Goal: Navigation & Orientation: Understand site structure

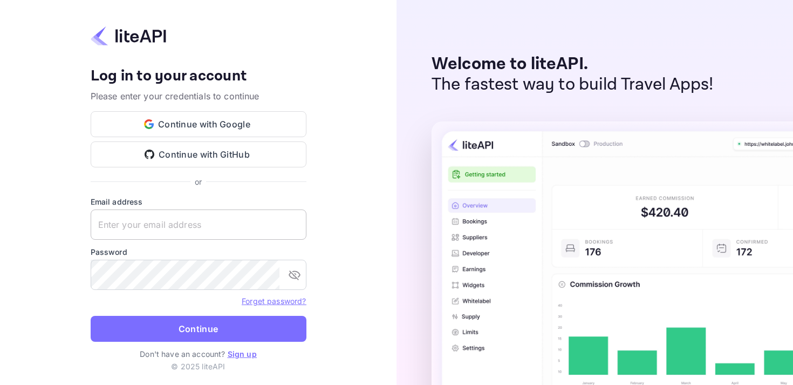
click at [196, 220] on input "text" at bounding box center [199, 224] width 216 height 30
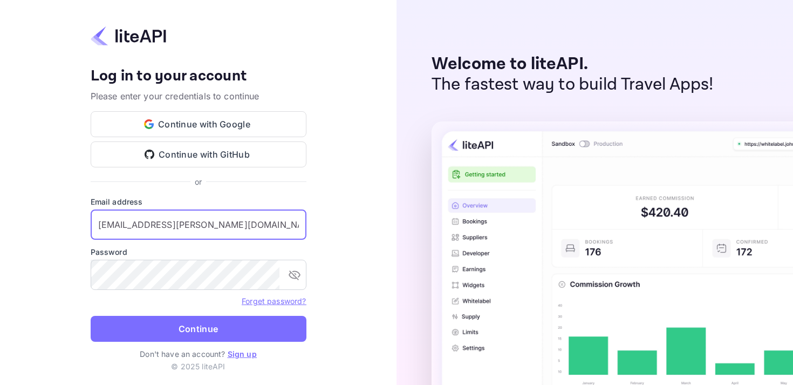
type input "amit.khubchandani@bytedance.com"
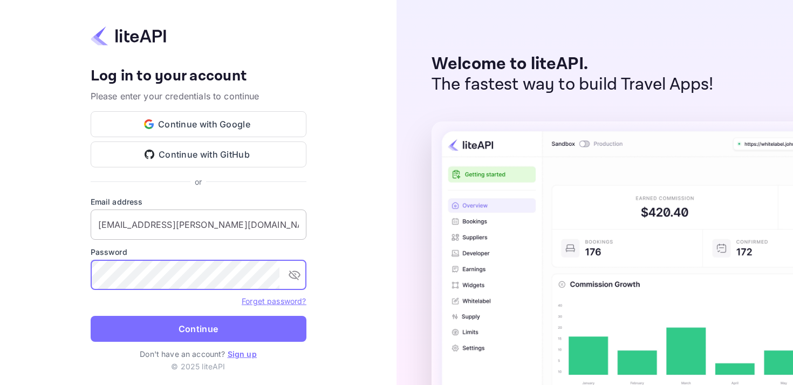
click at [91, 316] on button "Continue" at bounding box center [199, 329] width 216 height 26
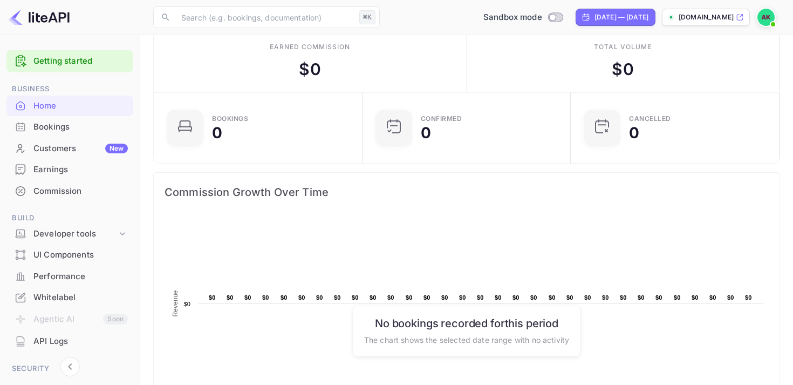
scroll to position [19, 0]
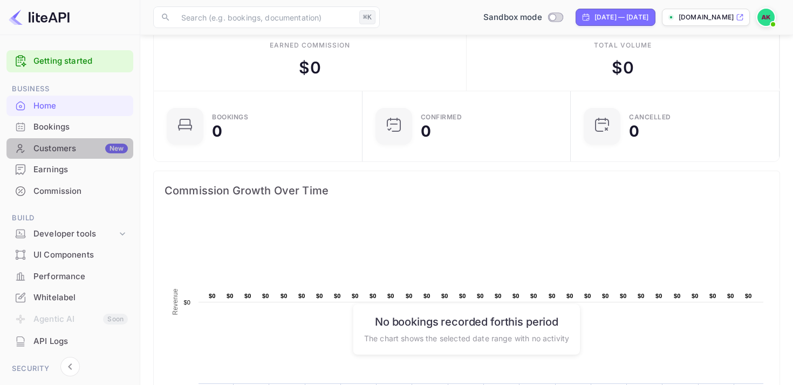
click at [80, 151] on div "Customers New" at bounding box center [80, 148] width 94 height 12
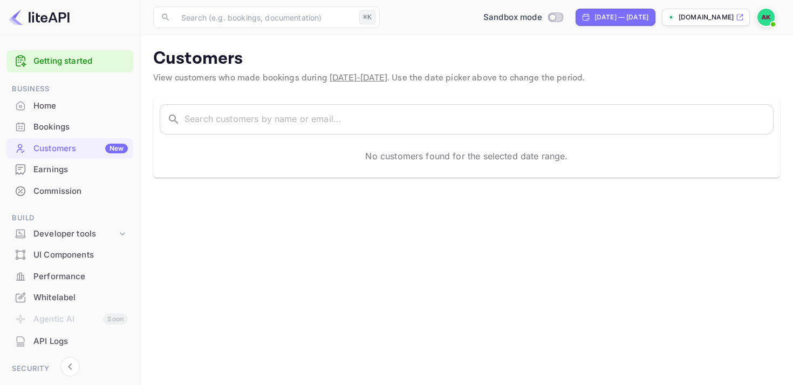
click at [769, 22] on span at bounding box center [772, 24] width 11 height 11
click at [538, 64] on div at bounding box center [396, 192] width 793 height 385
click at [228, 125] on input "text" at bounding box center [478, 119] width 589 height 30
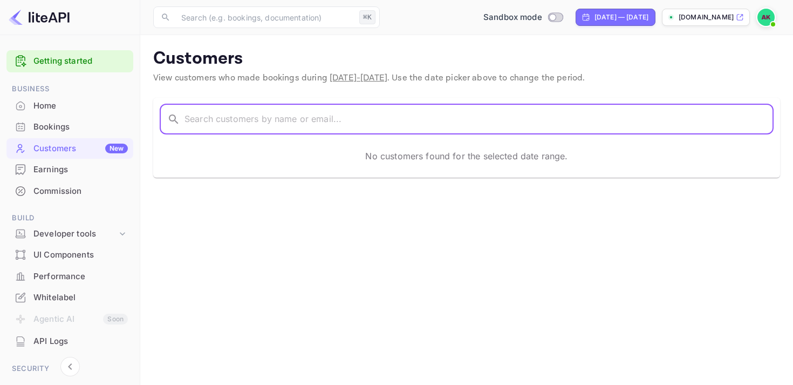
click at [63, 124] on div "Bookings" at bounding box center [80, 127] width 94 height 12
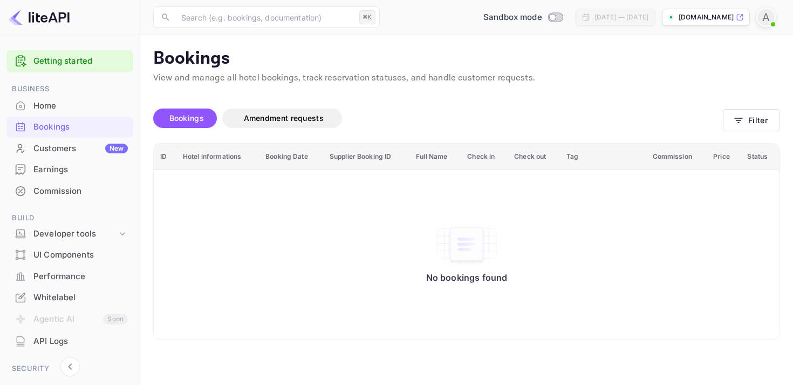
click at [56, 185] on div "Commission" at bounding box center [80, 191] width 94 height 12
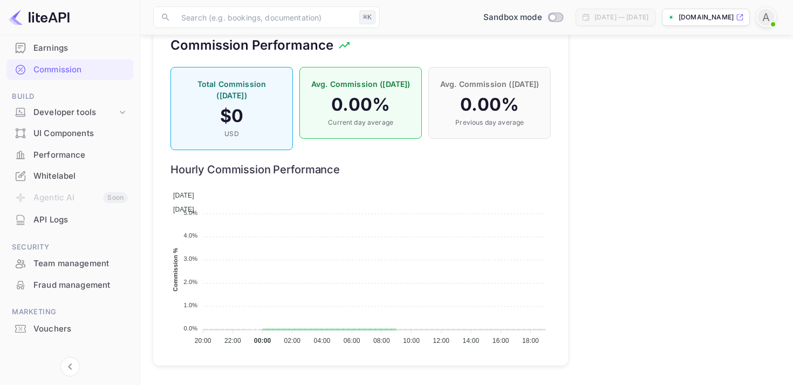
scroll to position [135, 0]
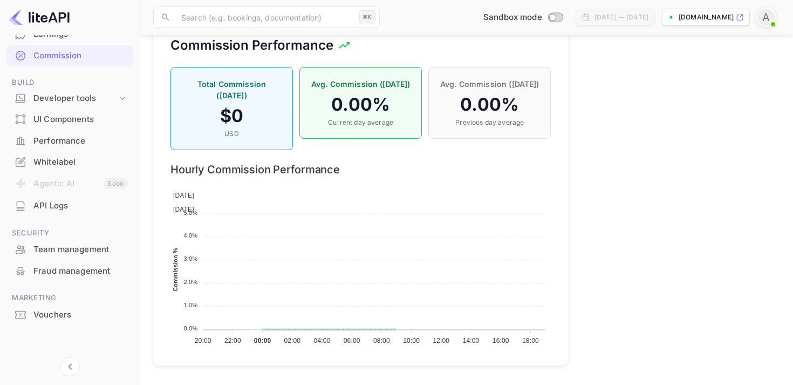
click at [41, 312] on div "Vouchers" at bounding box center [80, 315] width 94 height 12
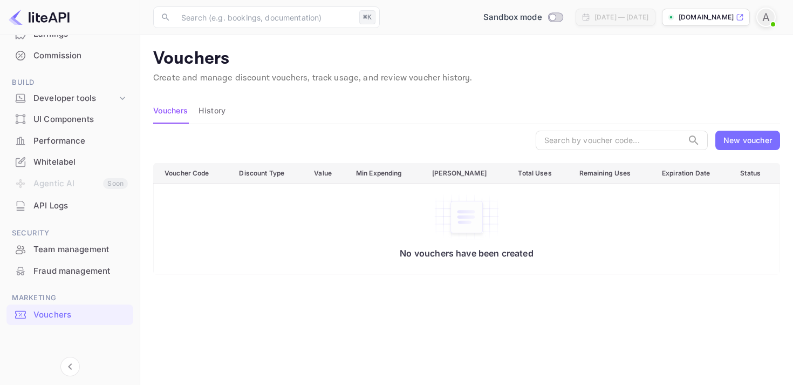
click at [731, 139] on div "New voucher" at bounding box center [747, 139] width 49 height 11
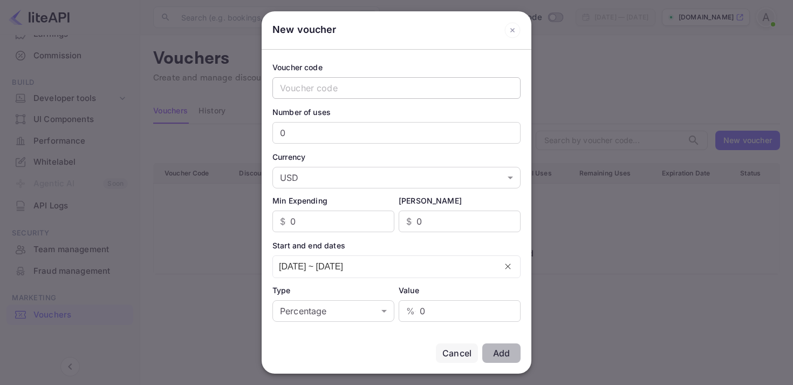
click at [447, 88] on input "text" at bounding box center [396, 88] width 248 height 22
click at [424, 132] on input "0" at bounding box center [396, 133] width 248 height 22
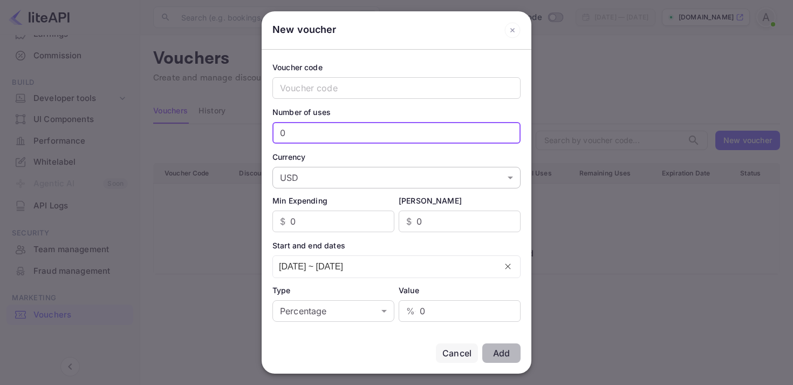
click at [424, 174] on body "Getting started Business Home Bookings Customers New Earnings Commission Build …" at bounding box center [396, 249] width 793 height 498
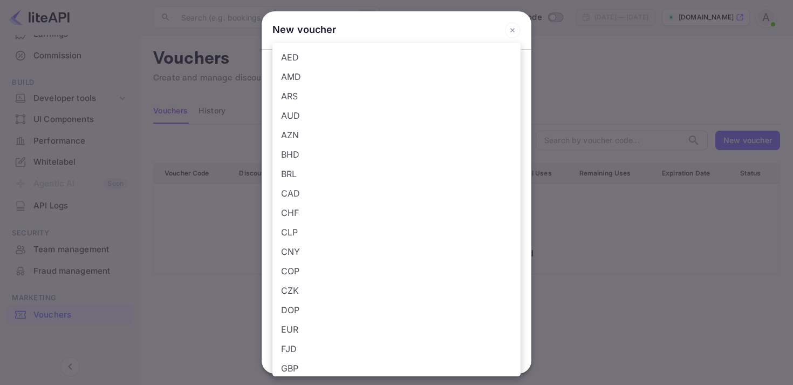
scroll to position [662, 0]
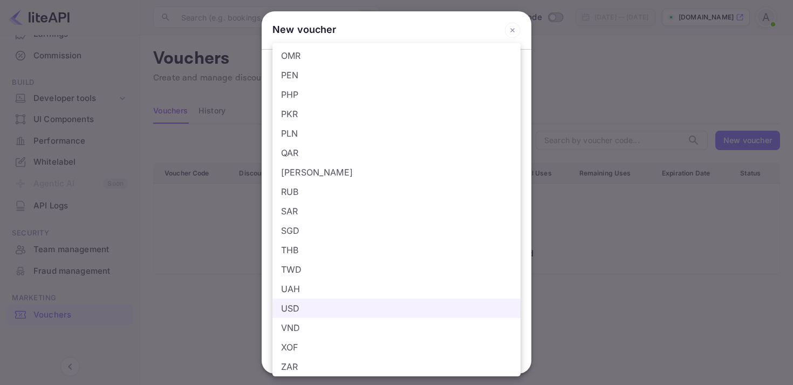
click at [590, 173] on div at bounding box center [396, 192] width 793 height 385
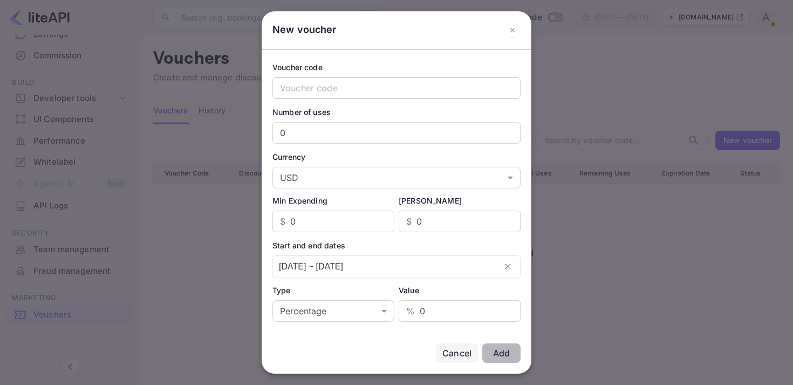
click at [456, 346] on div "Cancel" at bounding box center [457, 352] width 42 height 19
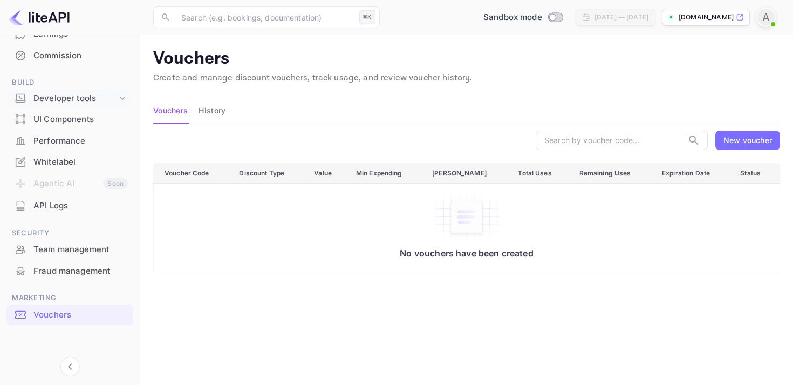
scroll to position [0, 0]
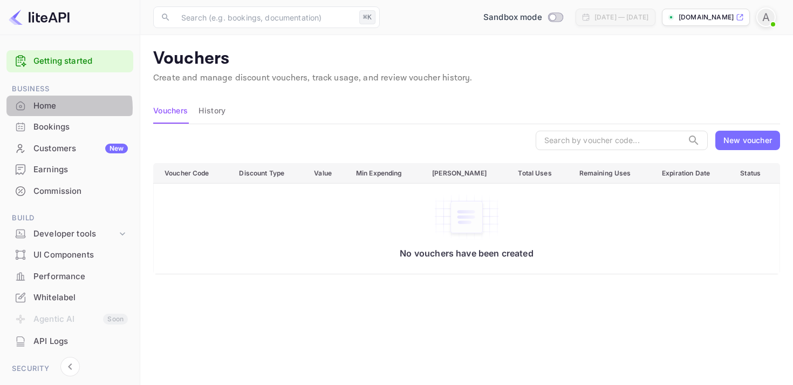
click at [67, 108] on div "Home" at bounding box center [80, 106] width 94 height 12
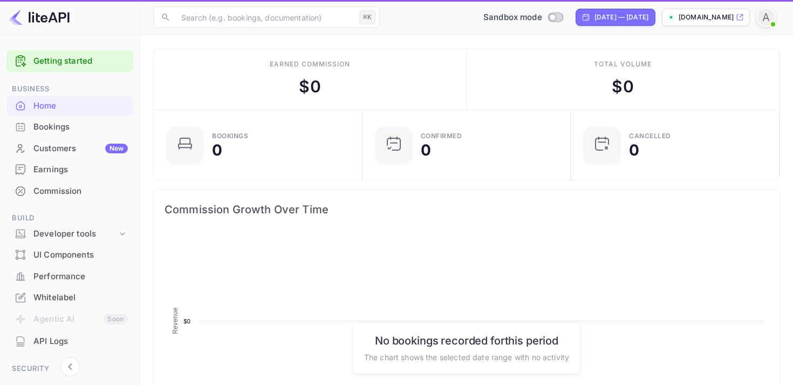
scroll to position [175, 202]
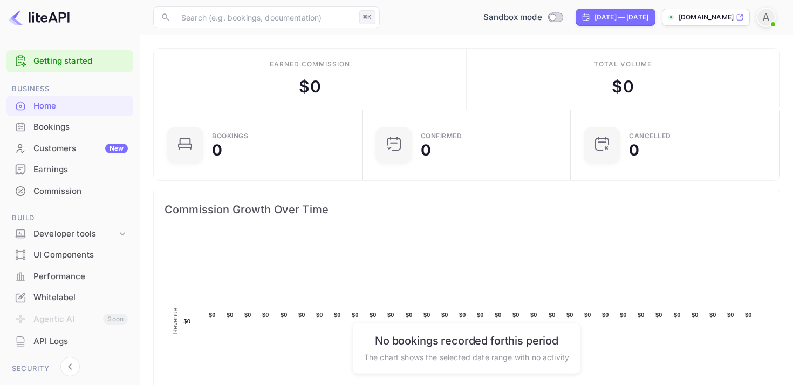
click at [67, 128] on div "Bookings" at bounding box center [80, 127] width 94 height 12
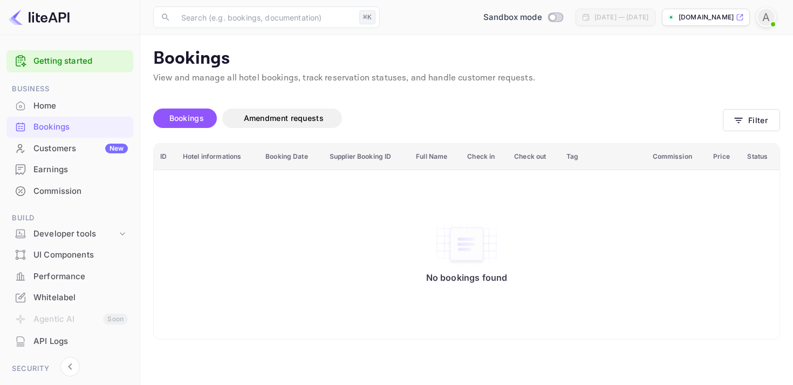
click at [66, 146] on div "Customers New" at bounding box center [80, 148] width 94 height 12
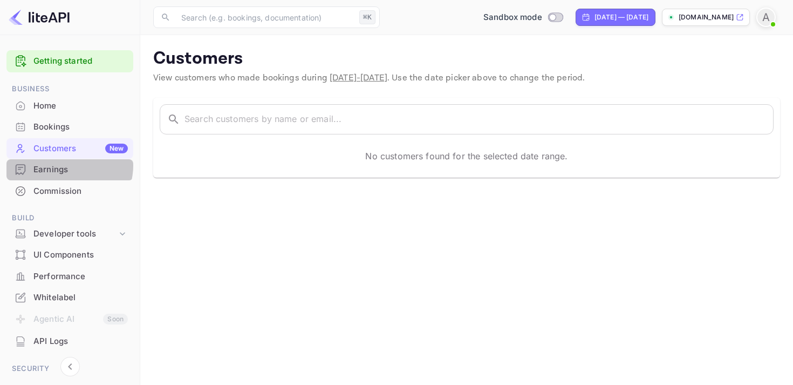
click at [66, 165] on div "Earnings" at bounding box center [80, 169] width 94 height 12
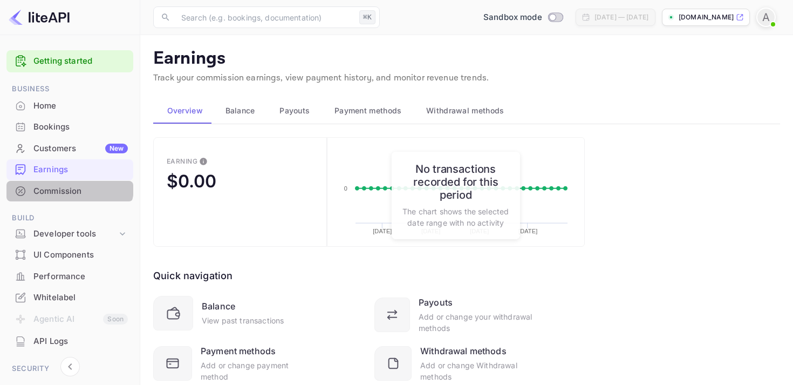
click at [65, 183] on div "Commission" at bounding box center [69, 191] width 127 height 21
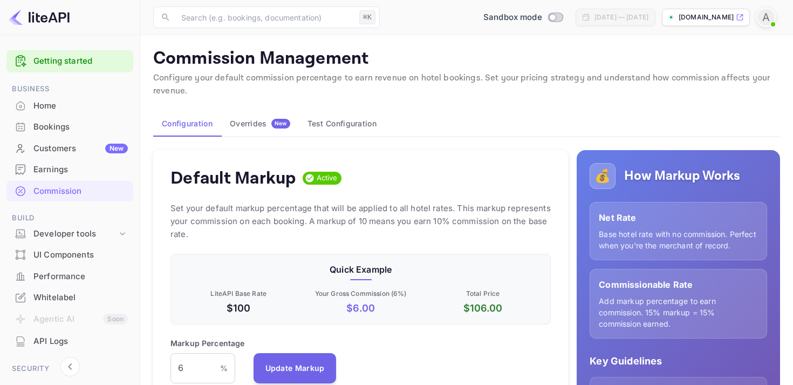
scroll to position [191, 380]
click at [66, 173] on div "Earnings" at bounding box center [80, 169] width 94 height 12
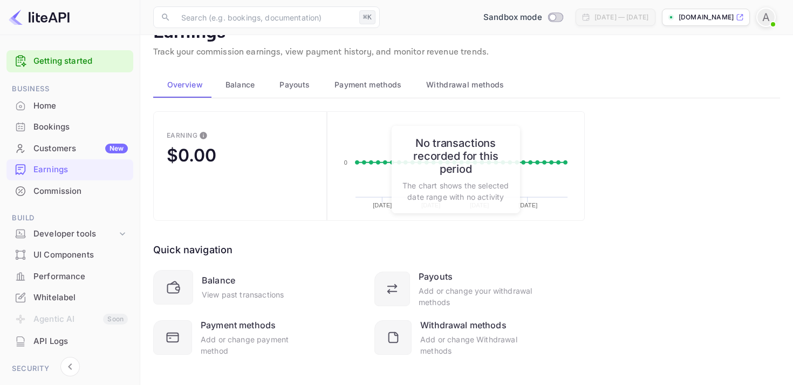
scroll to position [37, 0]
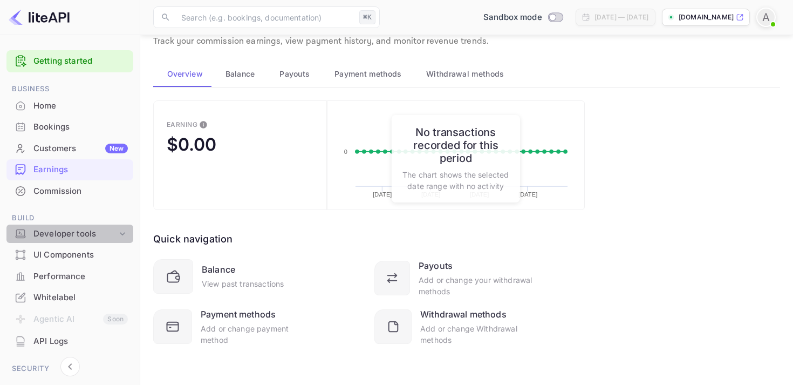
click at [98, 235] on div "Developer tools" at bounding box center [75, 234] width 84 height 12
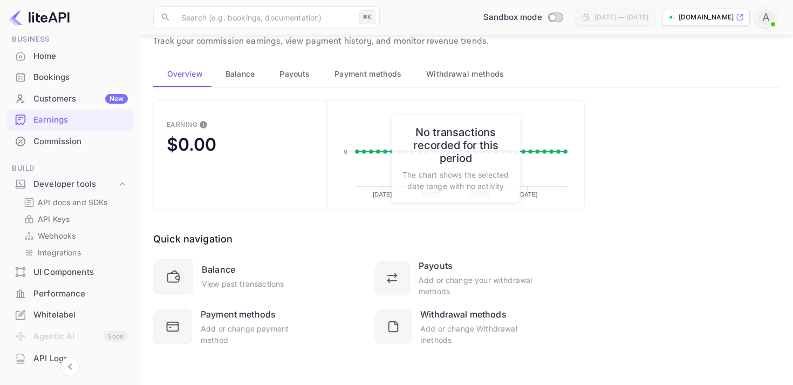
scroll to position [50, 0]
click at [93, 287] on div "Performance" at bounding box center [80, 293] width 94 height 12
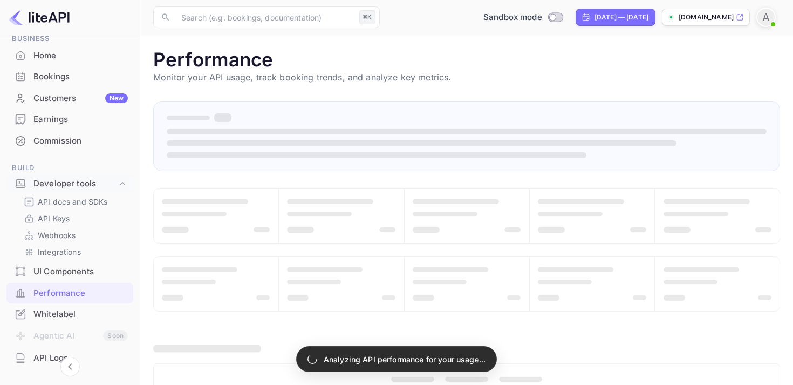
click at [97, 272] on div "UI Components" at bounding box center [80, 271] width 94 height 12
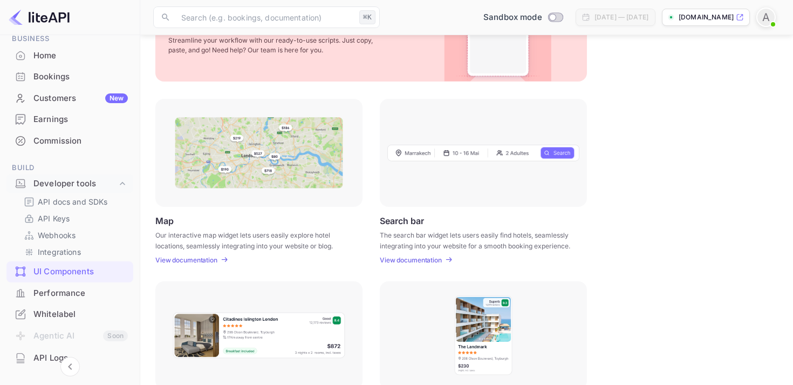
scroll to position [127, 0]
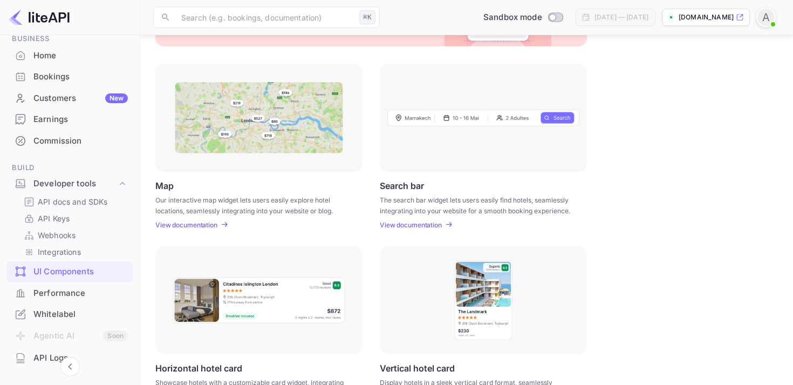
click at [496, 115] on img at bounding box center [483, 117] width 192 height 17
click at [425, 224] on p "View documentation" at bounding box center [411, 225] width 62 height 8
